Goal: Transaction & Acquisition: Purchase product/service

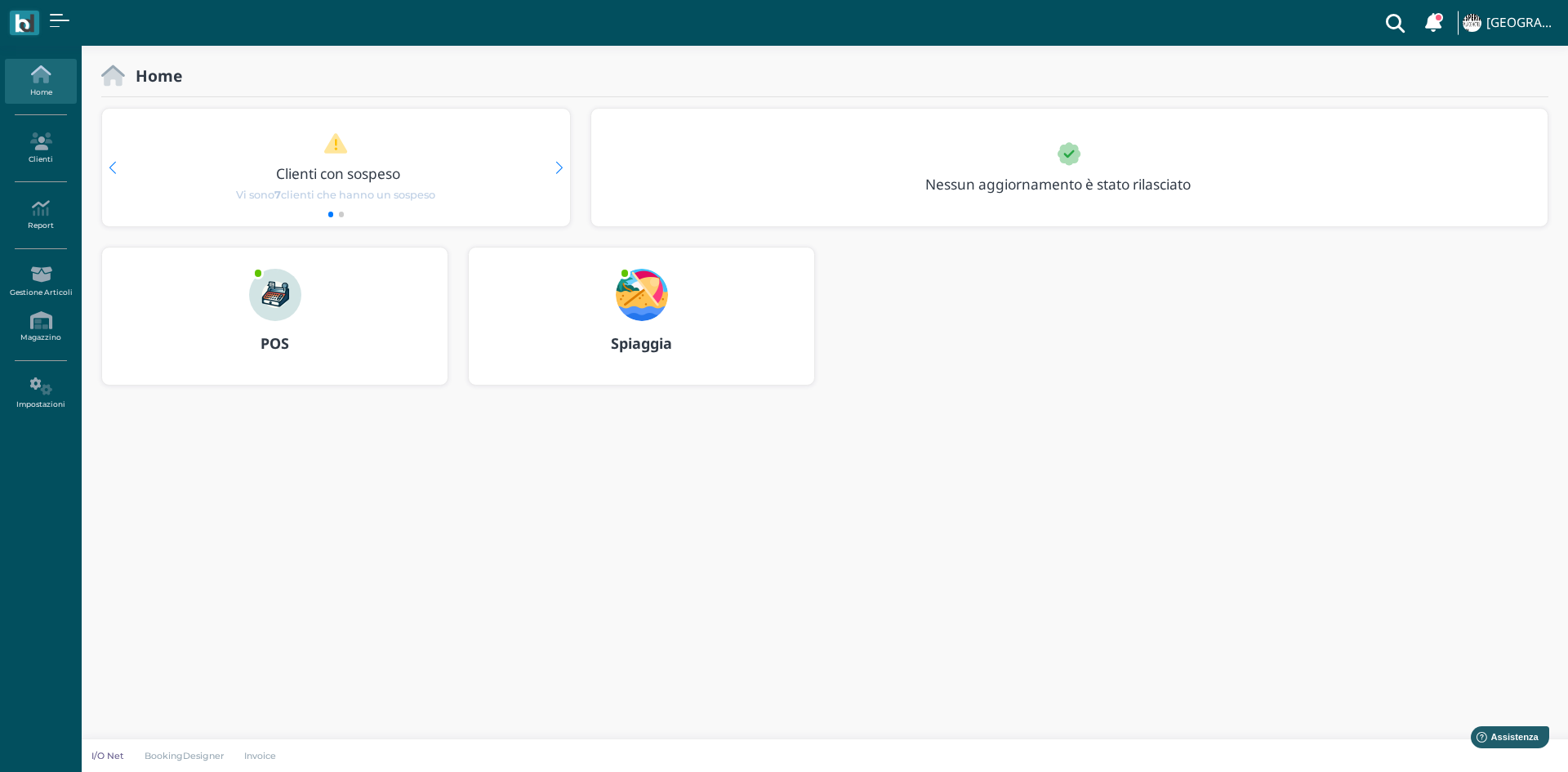
click at [263, 319] on div at bounding box center [274, 284] width 78 height 73
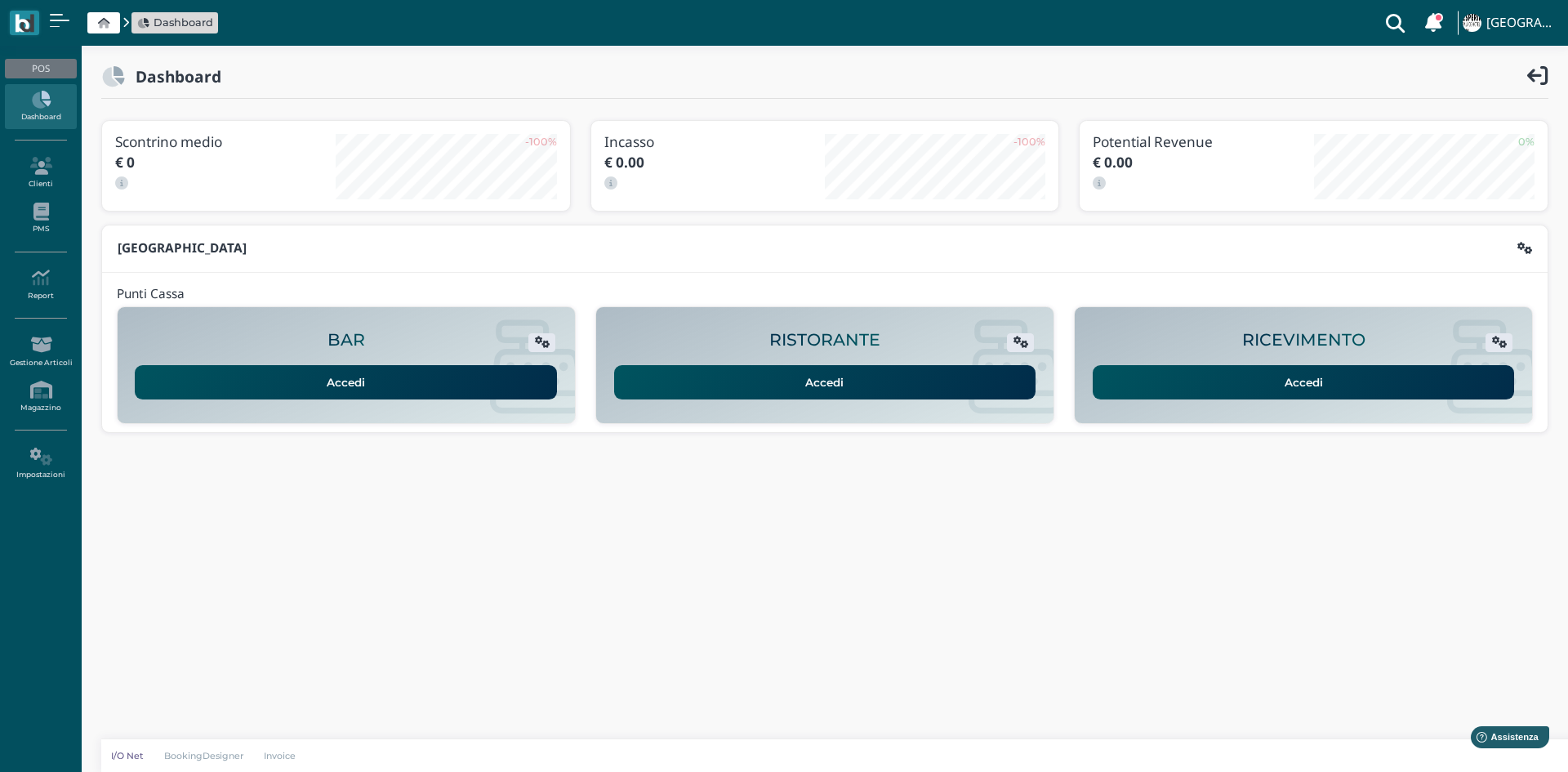
click at [1343, 376] on link "Accedi" at bounding box center [1303, 382] width 422 height 35
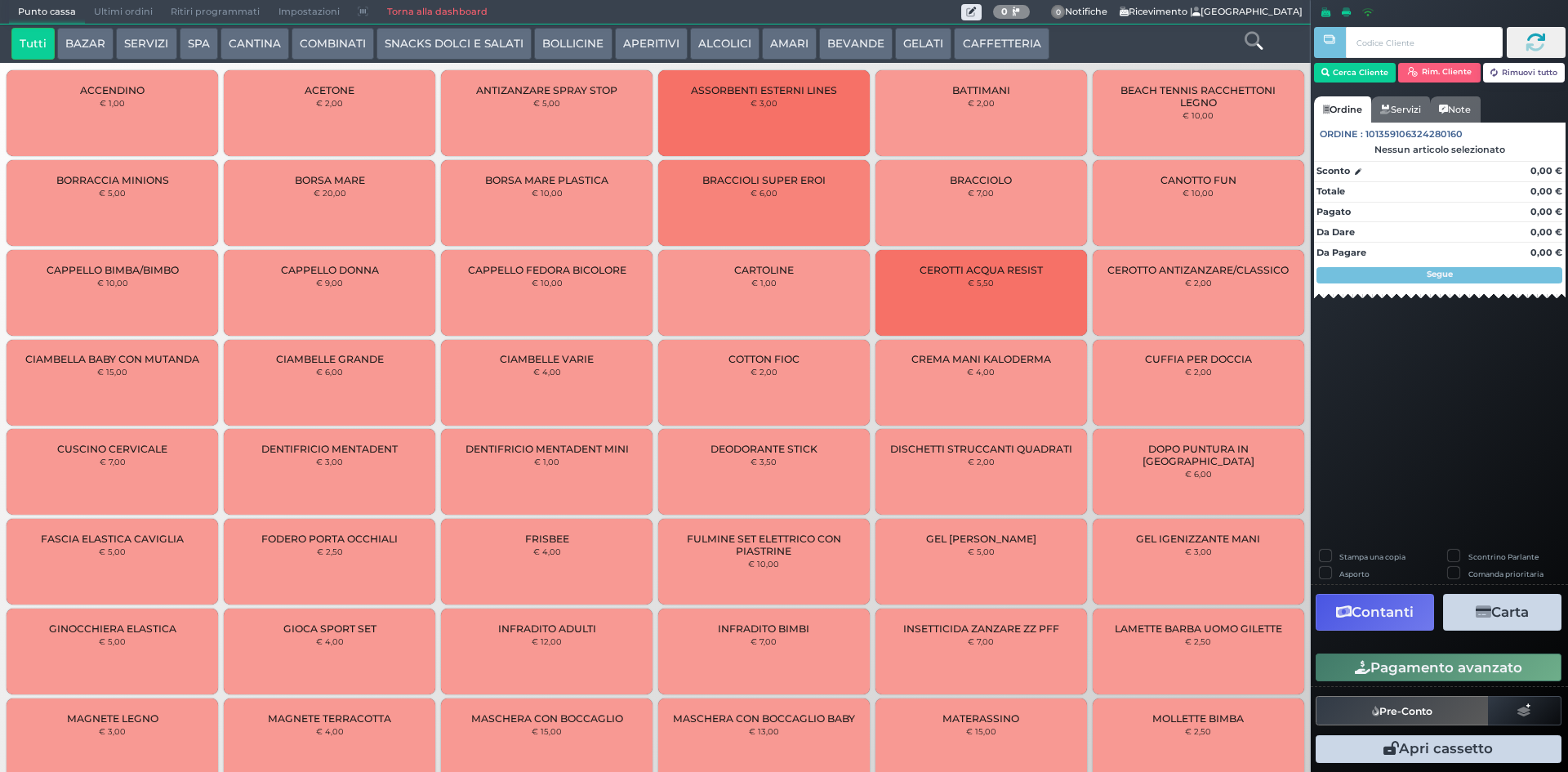
click at [847, 42] on button "BEVANDE" at bounding box center [856, 44] width 73 height 33
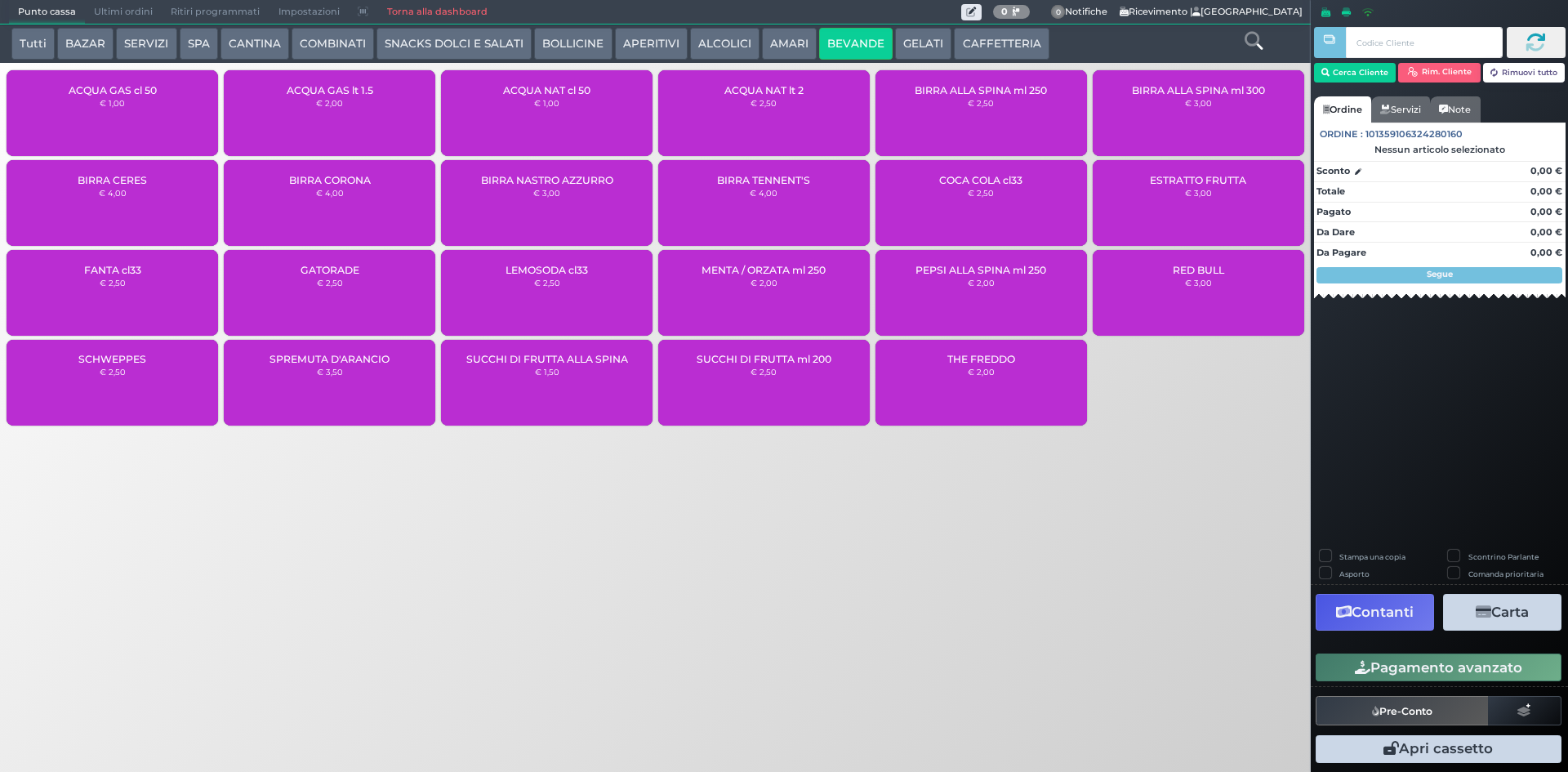
click at [589, 119] on div "ACQUA NAT cl 50 € 1,00" at bounding box center [546, 113] width 211 height 85
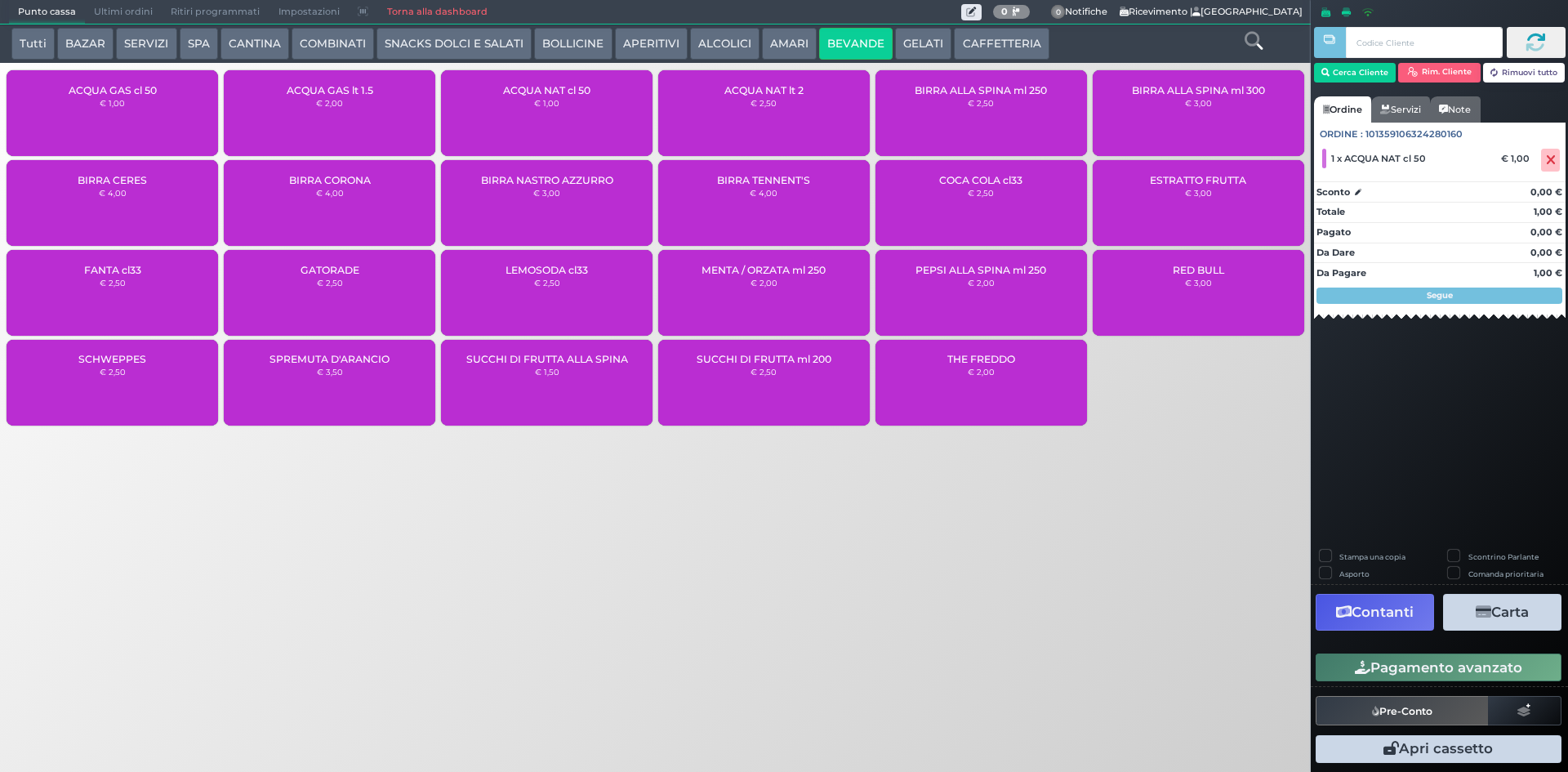
click at [1386, 657] on button "Pagamento avanzato" at bounding box center [1439, 668] width 246 height 28
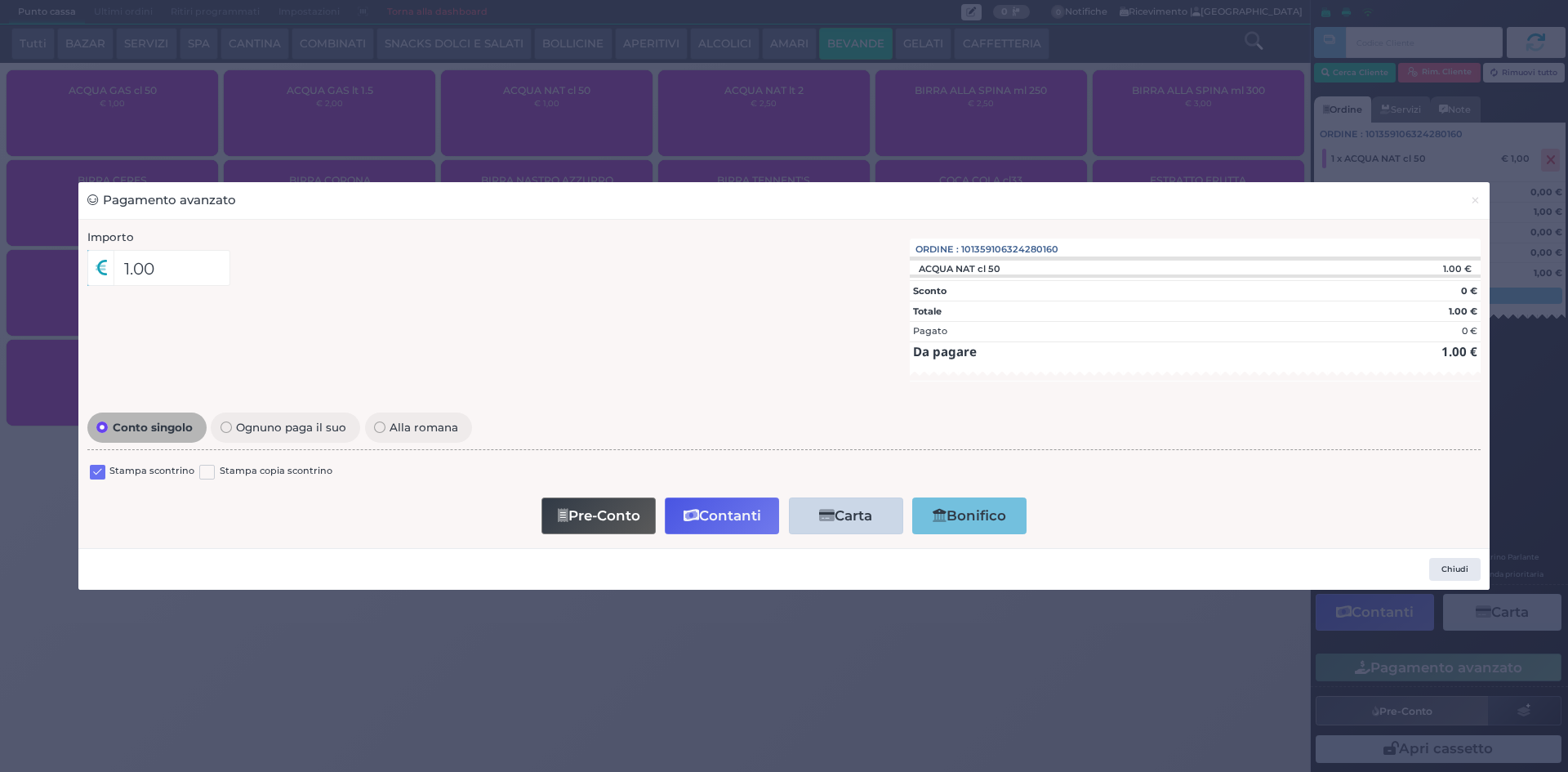
click at [93, 468] on label at bounding box center [98, 472] width 16 height 16
click at [0, 0] on input "checkbox" at bounding box center [0, 0] width 0 height 0
click at [601, 514] on button "Pre-Conto" at bounding box center [598, 515] width 115 height 37
click at [1475, 208] on span "×" at bounding box center [1475, 199] width 10 height 18
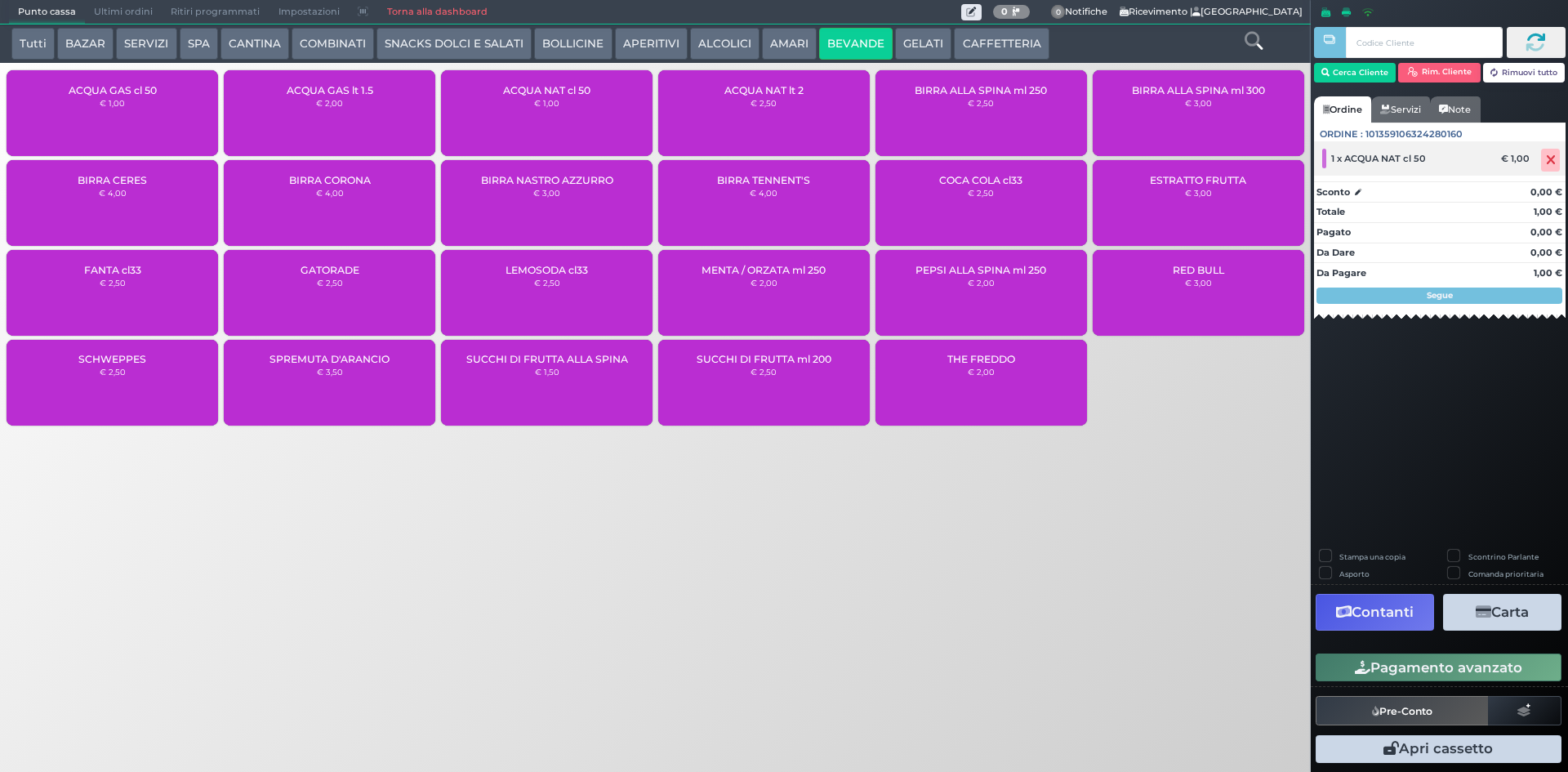
click at [1546, 161] on icon at bounding box center [1551, 160] width 9 height 1
